Goal: Find specific page/section: Find specific page/section

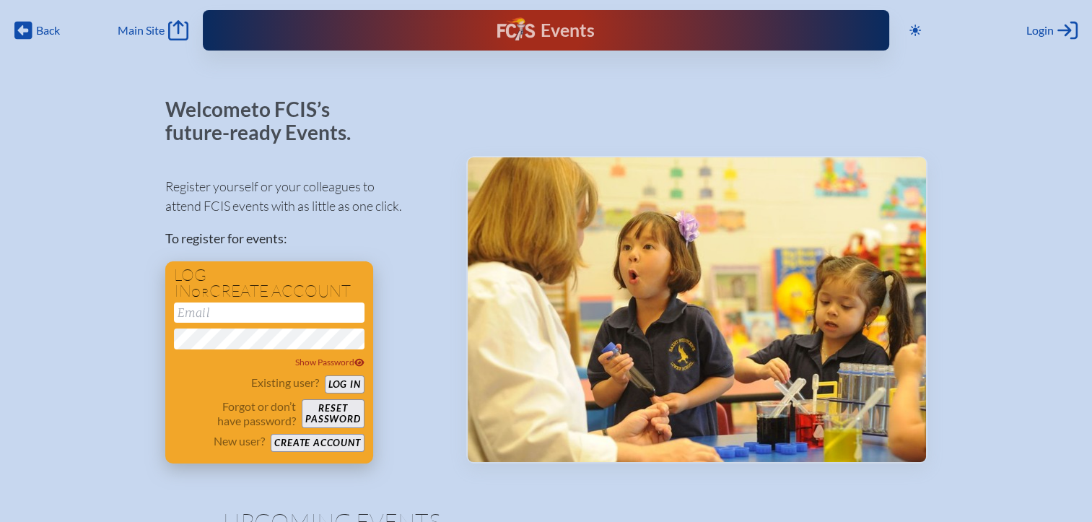
type input "[EMAIL_ADDRESS][DOMAIN_NAME]"
drag, startPoint x: 340, startPoint y: 382, endPoint x: 357, endPoint y: 380, distance: 17.5
click at [340, 382] on button "Log in" at bounding box center [345, 384] width 40 height 18
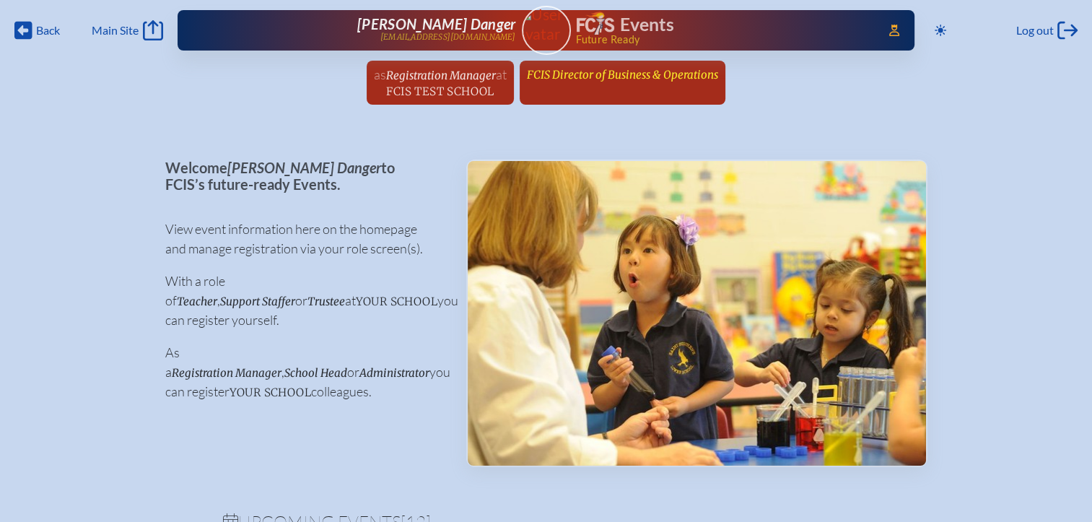
click at [650, 80] on span "FCIS Director of Business & Operations" at bounding box center [622, 75] width 191 height 14
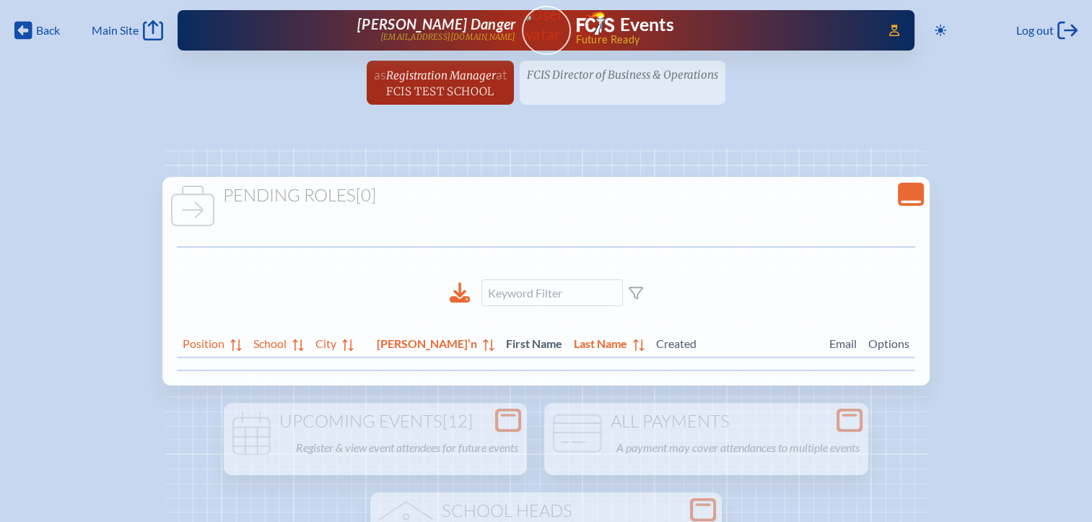
click at [901, 195] on icon "Close Console" at bounding box center [911, 194] width 20 height 20
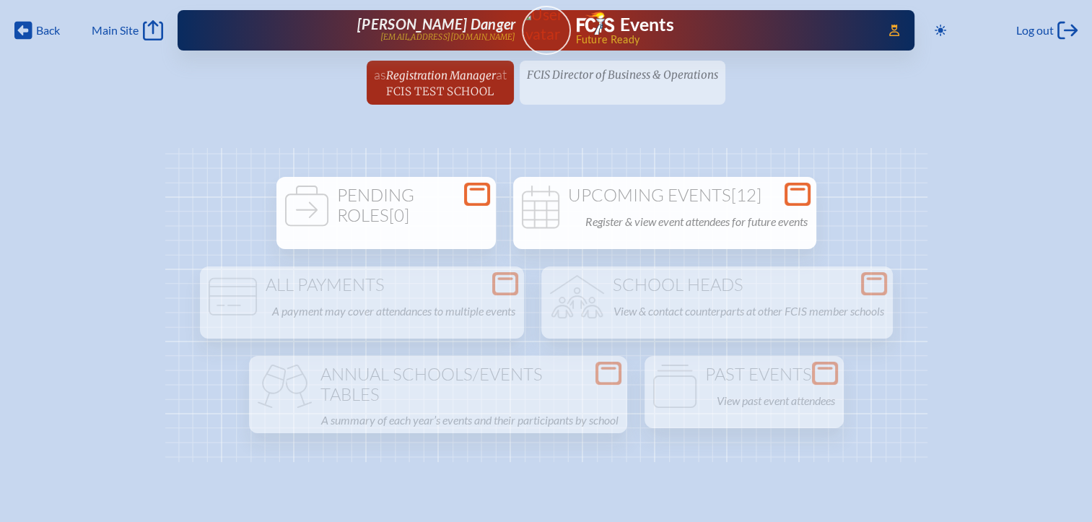
click at [794, 189] on icon at bounding box center [797, 194] width 20 height 18
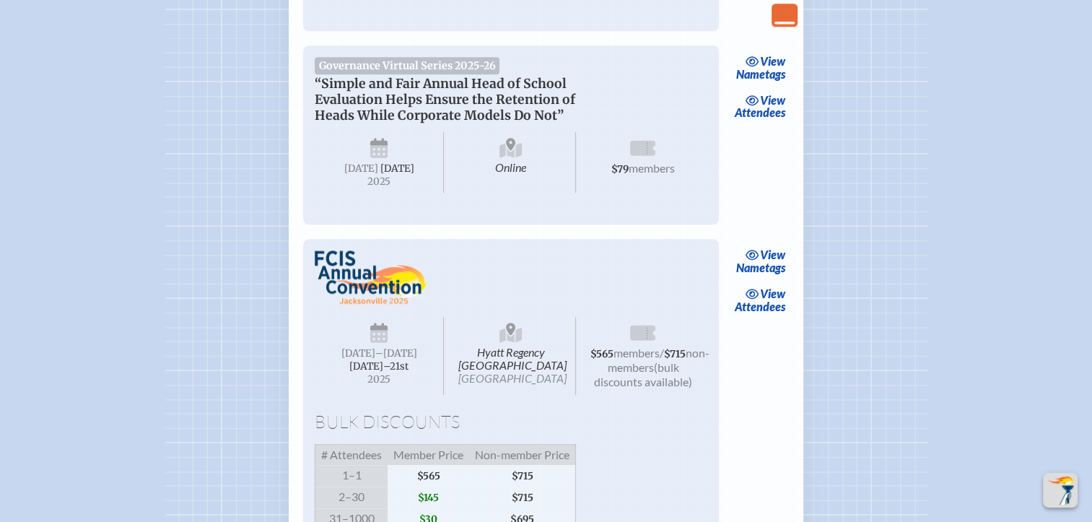
scroll to position [1588, 0]
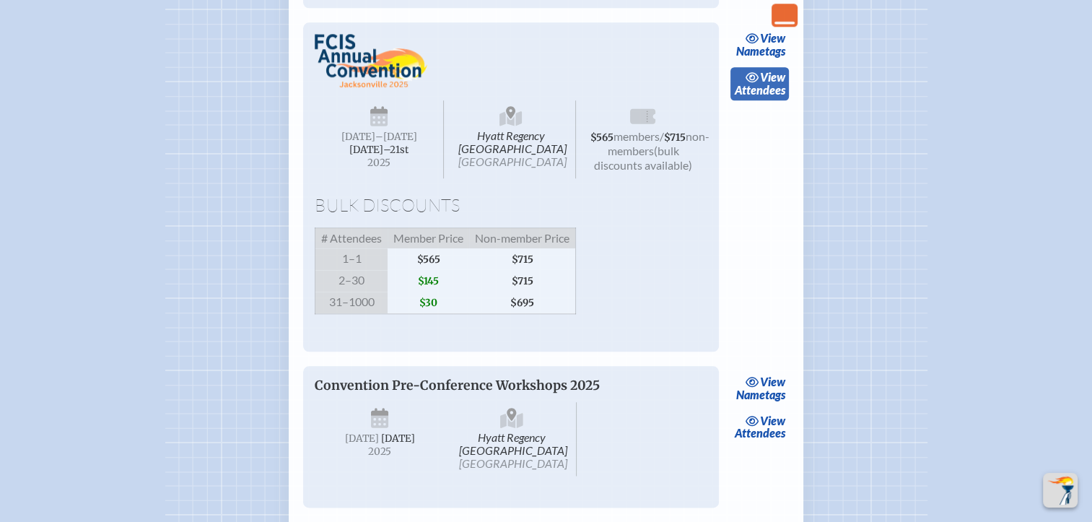
click at [765, 84] on span "view" at bounding box center [772, 77] width 25 height 14
click at [765, 100] on link "view Attendees" at bounding box center [759, 83] width 58 height 33
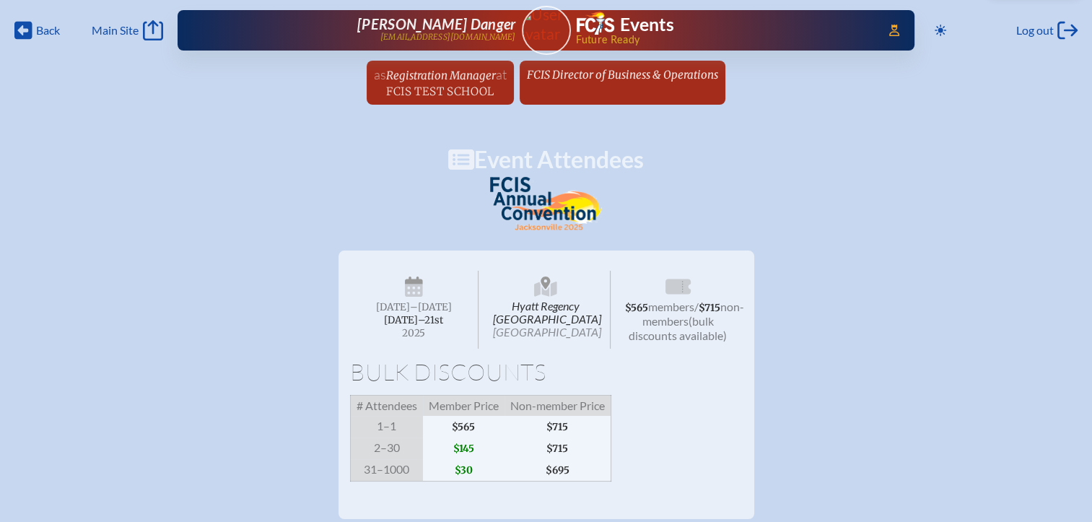
click at [587, 85] on link "FCIS Director of Business & Operations since [DATE]" at bounding box center [622, 74] width 203 height 27
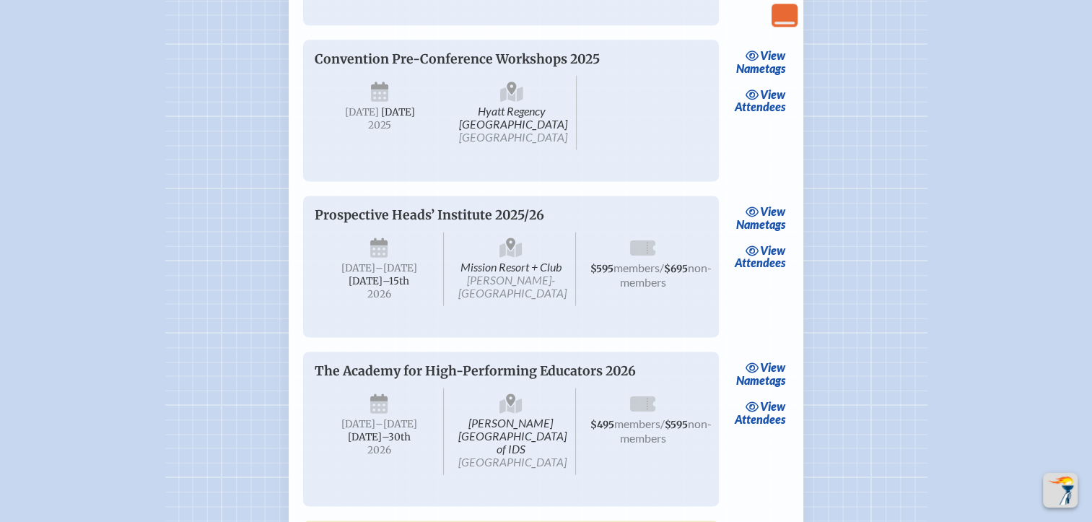
scroll to position [1876, 0]
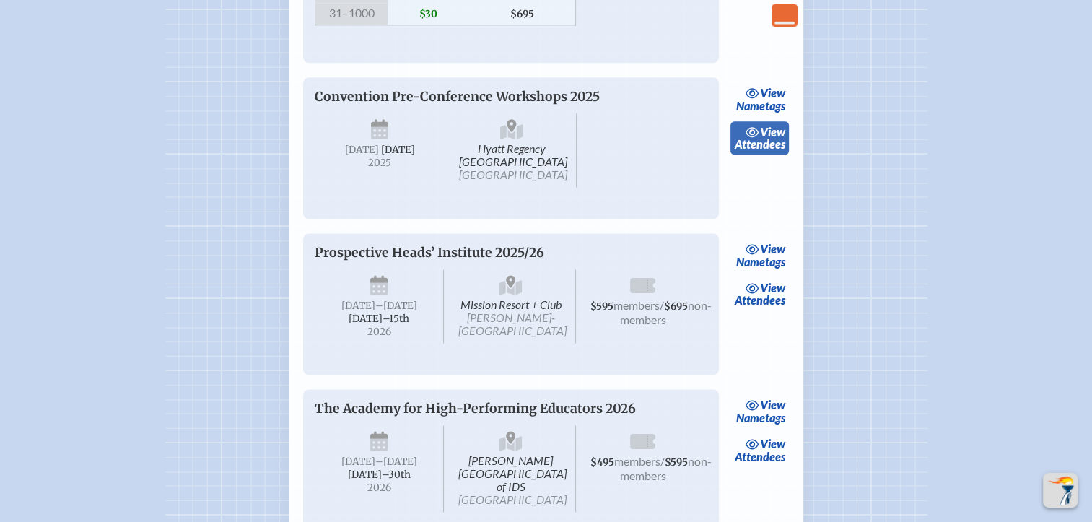
click at [763, 154] on link "view Attendees" at bounding box center [759, 137] width 58 height 33
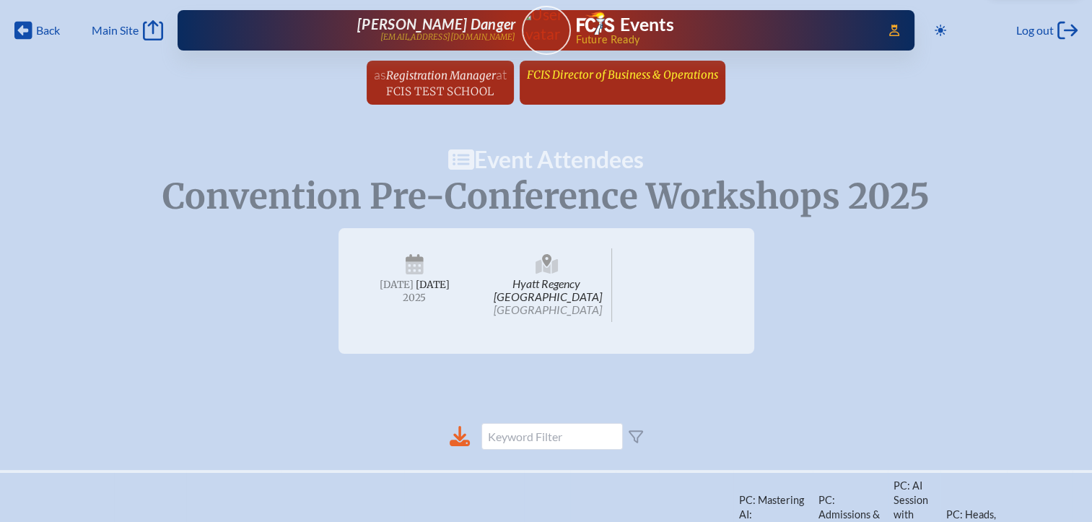
click at [574, 79] on span "FCIS Director of Business & Operations" at bounding box center [622, 75] width 191 height 14
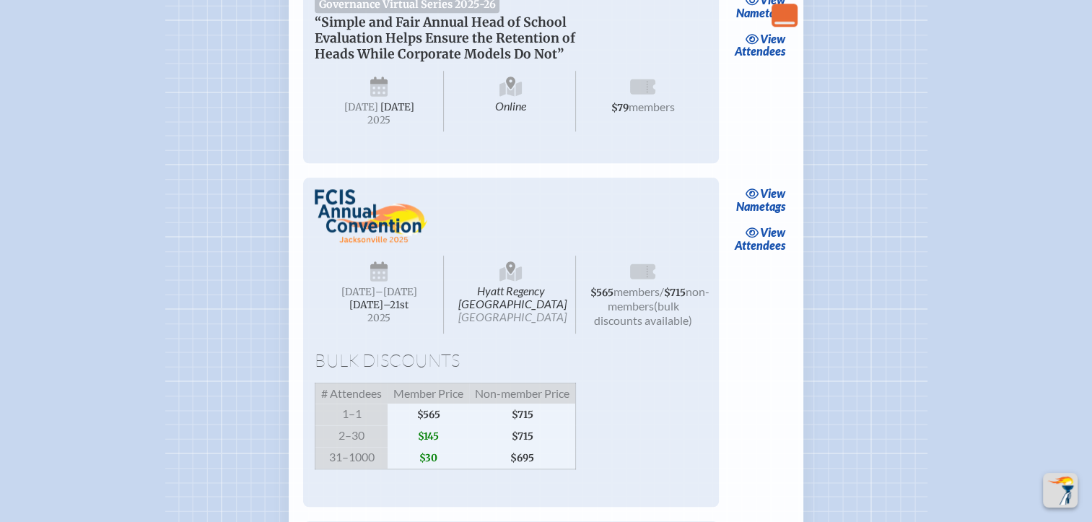
scroll to position [1660, 0]
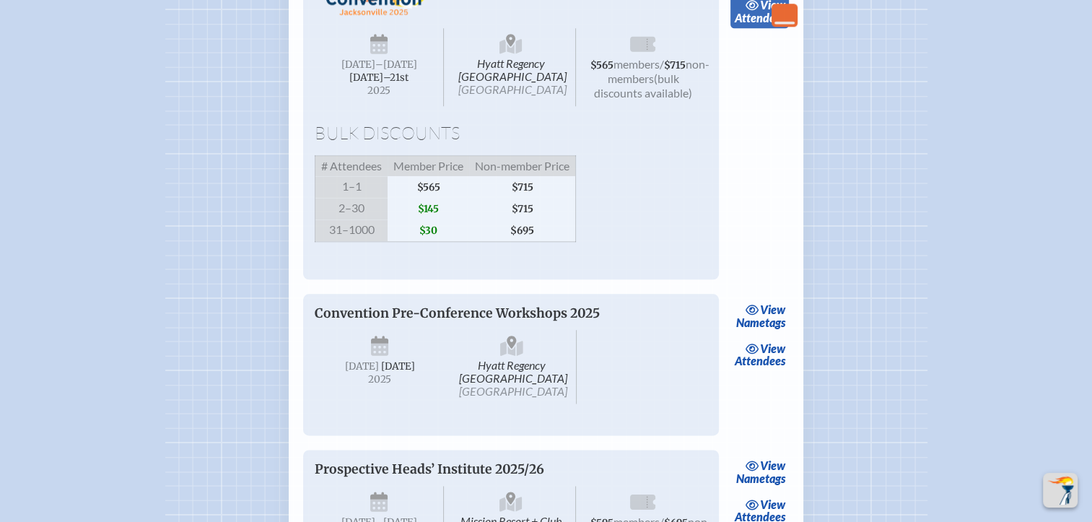
click at [765, 28] on link "view Attendees" at bounding box center [759, 11] width 58 height 33
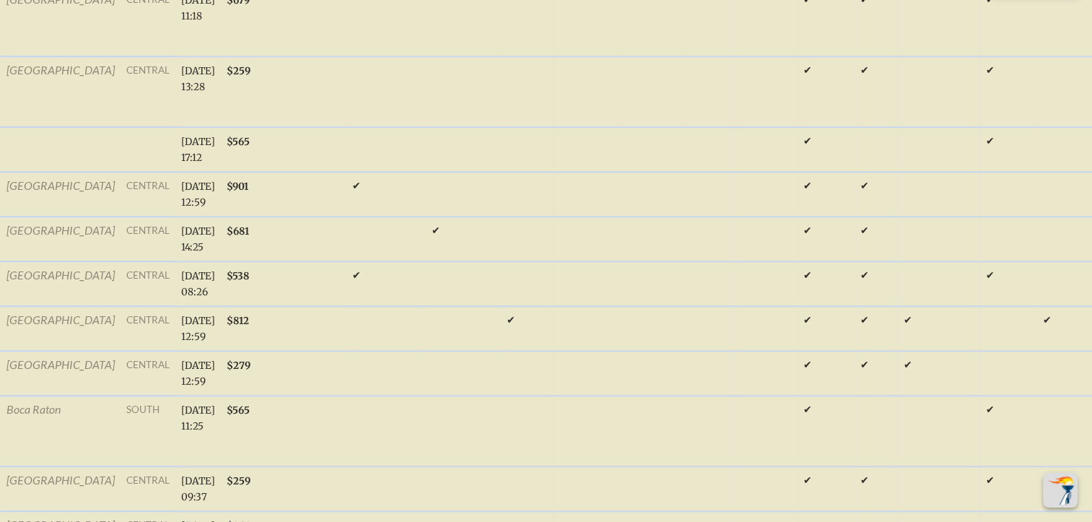
scroll to position [1317, 0]
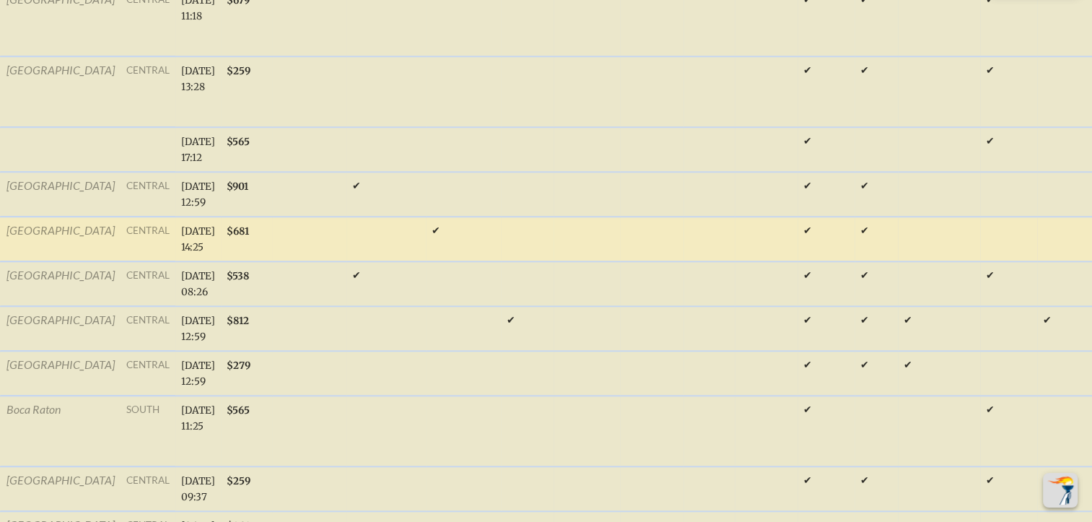
click at [346, 261] on td at bounding box center [385, 239] width 79 height 45
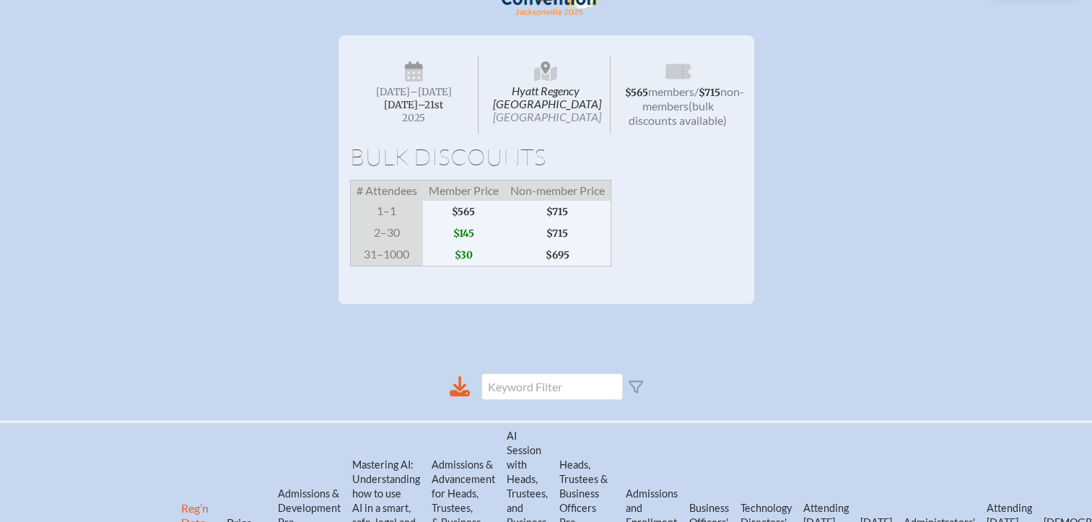
scroll to position [217, 0]
click at [454, 395] on icon at bounding box center [460, 385] width 20 height 20
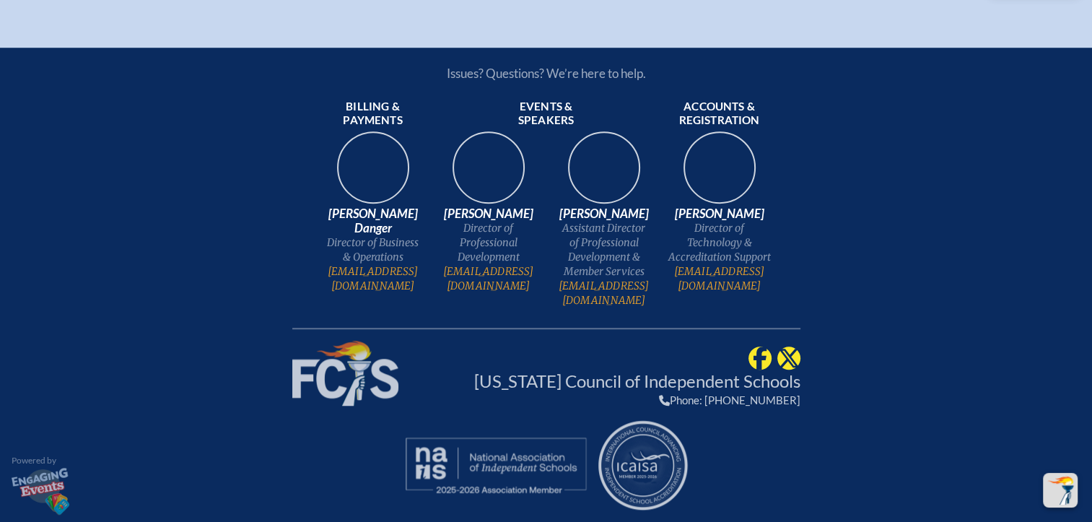
scroll to position [0, 873]
drag, startPoint x: 1088, startPoint y: 276, endPoint x: 508, endPoint y: 205, distance: 583.9
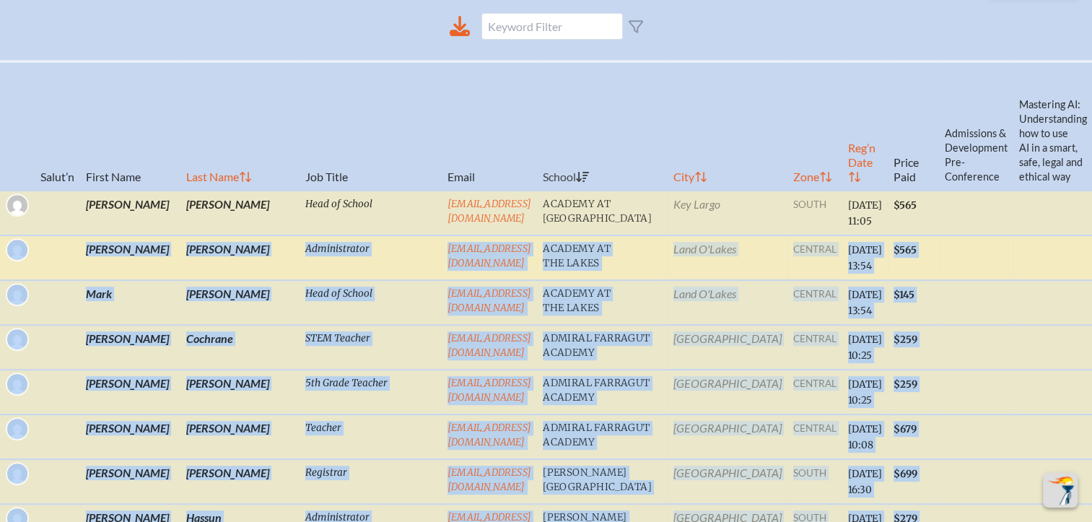
scroll to position [650, 0]
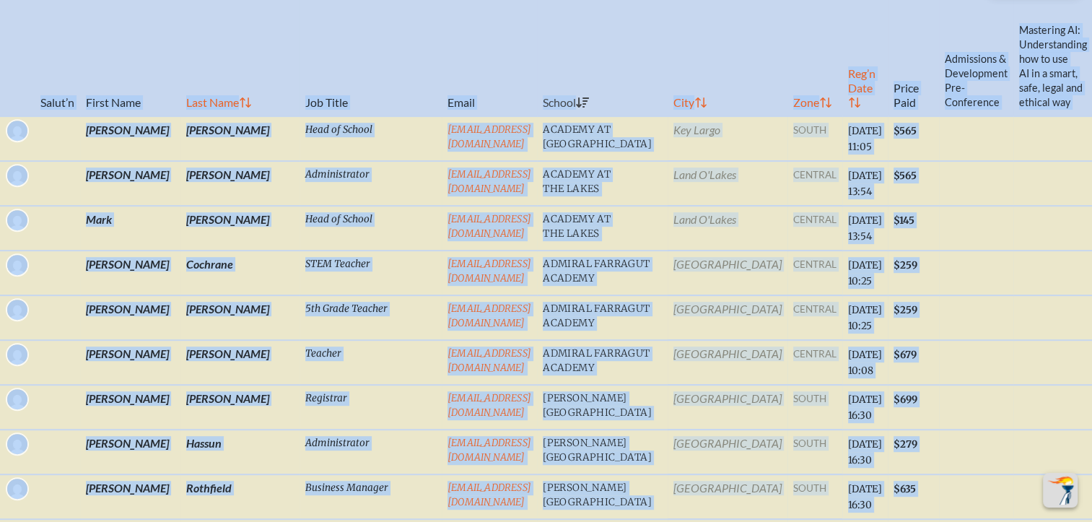
drag, startPoint x: 1090, startPoint y: 272, endPoint x: 20, endPoint y: 111, distance: 1081.6
copy table "Lorem’i Dolor Sita Cons Adip Eli Seddo Eiusm Tempor Inci Utla Etd’m Aliq Enima …"
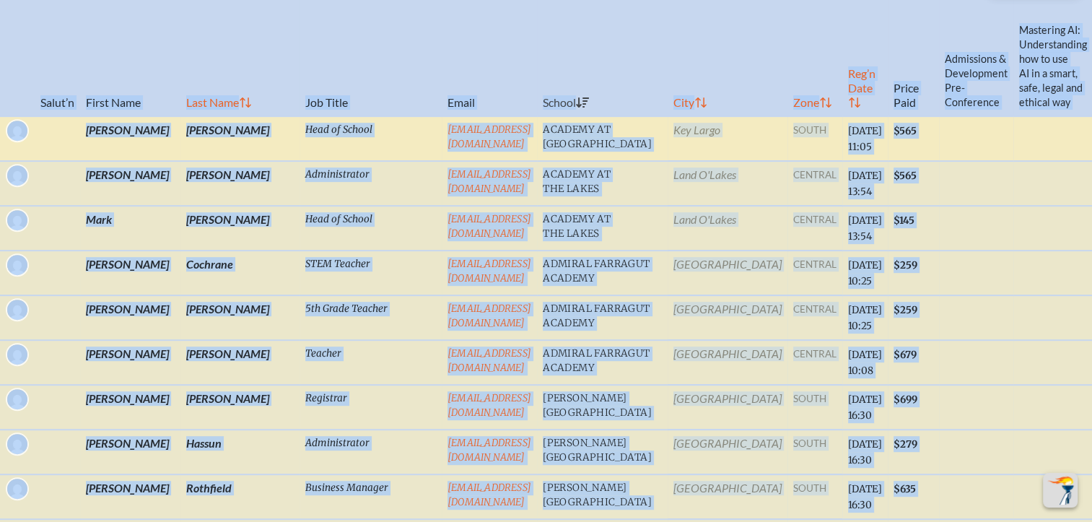
drag, startPoint x: 699, startPoint y: 34, endPoint x: 833, endPoint y: 162, distance: 185.3
click at [787, 33] on th "Zone" at bounding box center [814, 51] width 55 height 129
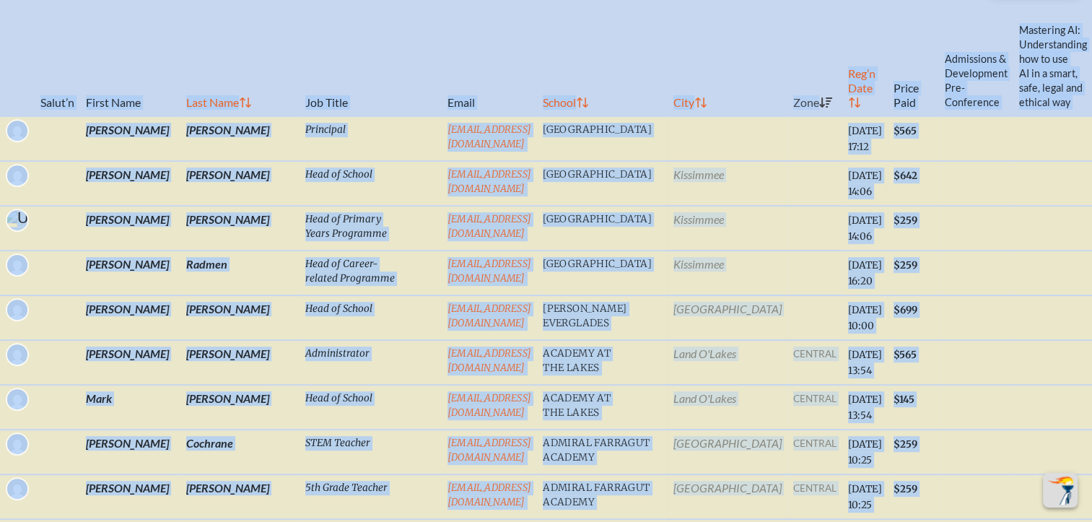
click at [939, 340] on td at bounding box center [976, 317] width 74 height 45
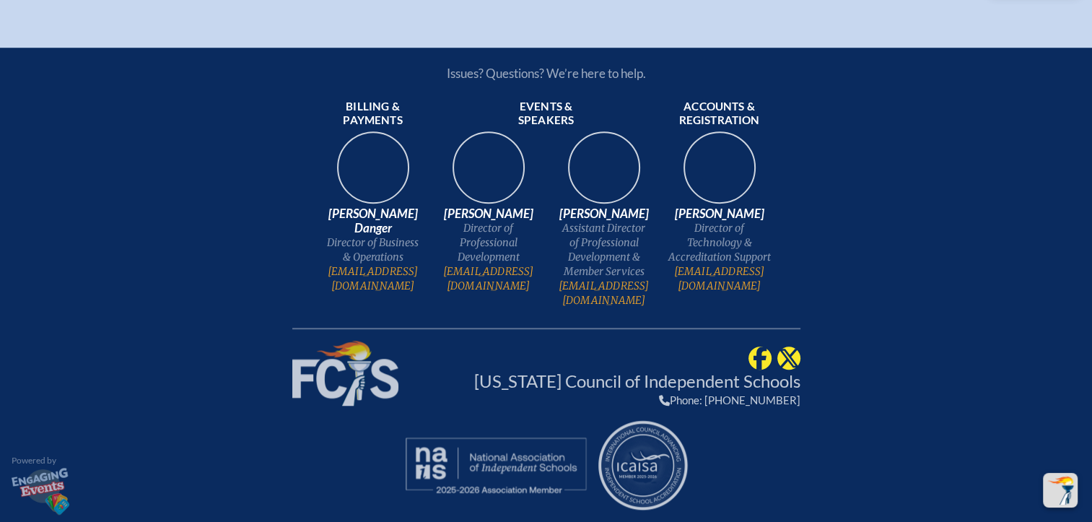
scroll to position [12489, 11]
click at [903, 399] on div "Issues? Questions? We’re here to help. Billing & payments [PERSON_NAME] Danger …" at bounding box center [546, 285] width 1092 height 474
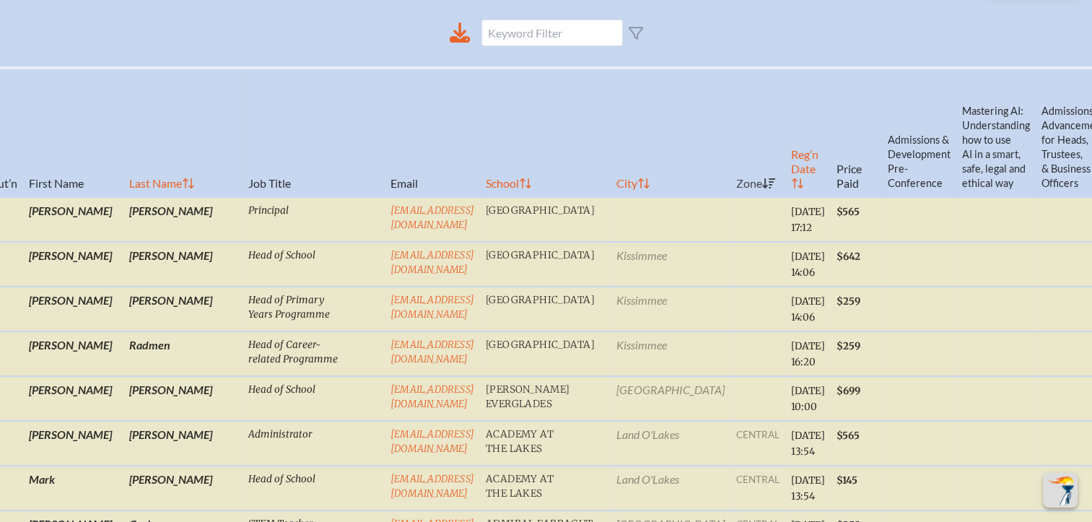
scroll to position [565, 11]
